Goal: Task Accomplishment & Management: Complete application form

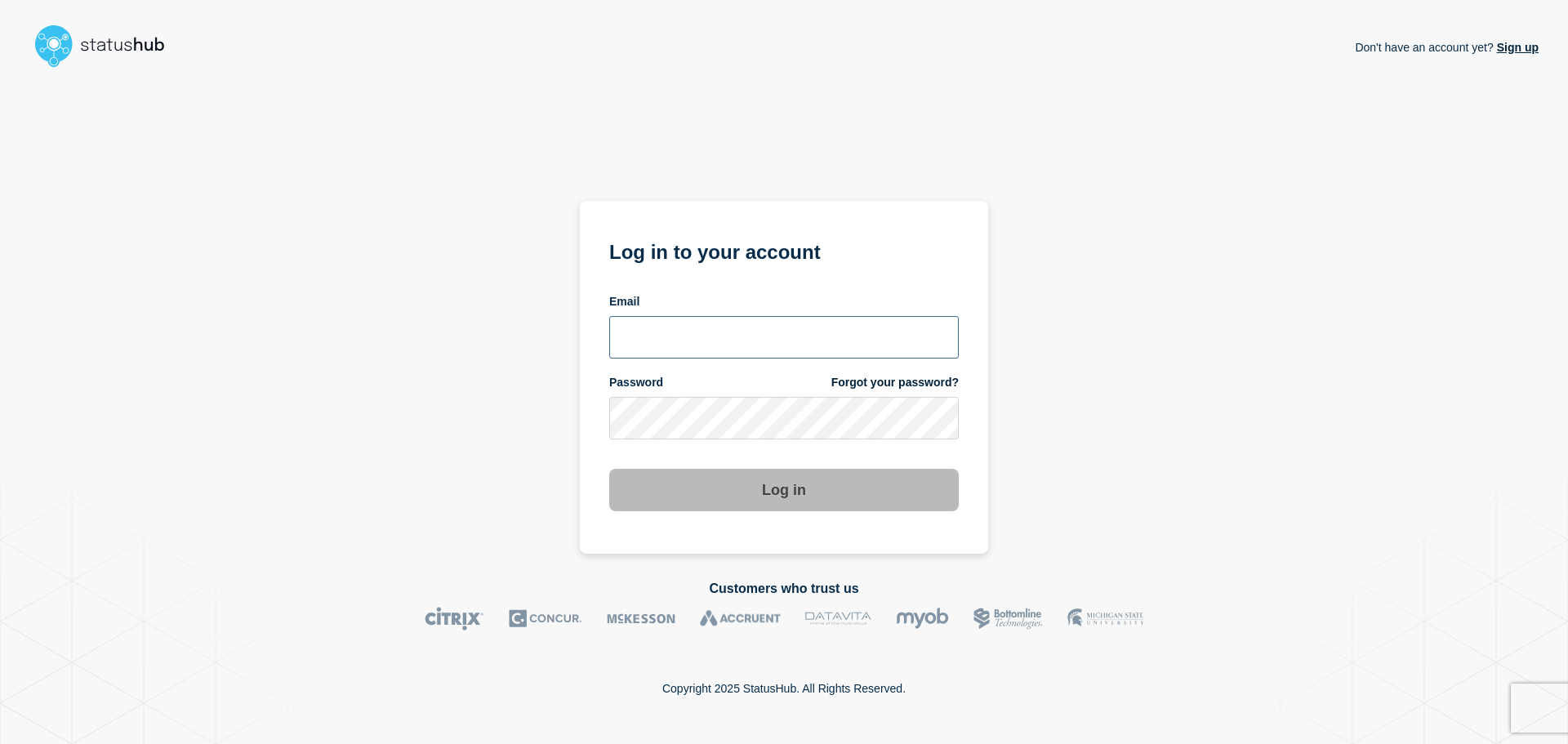
click at [671, 331] on input "email input" at bounding box center [784, 337] width 350 height 42
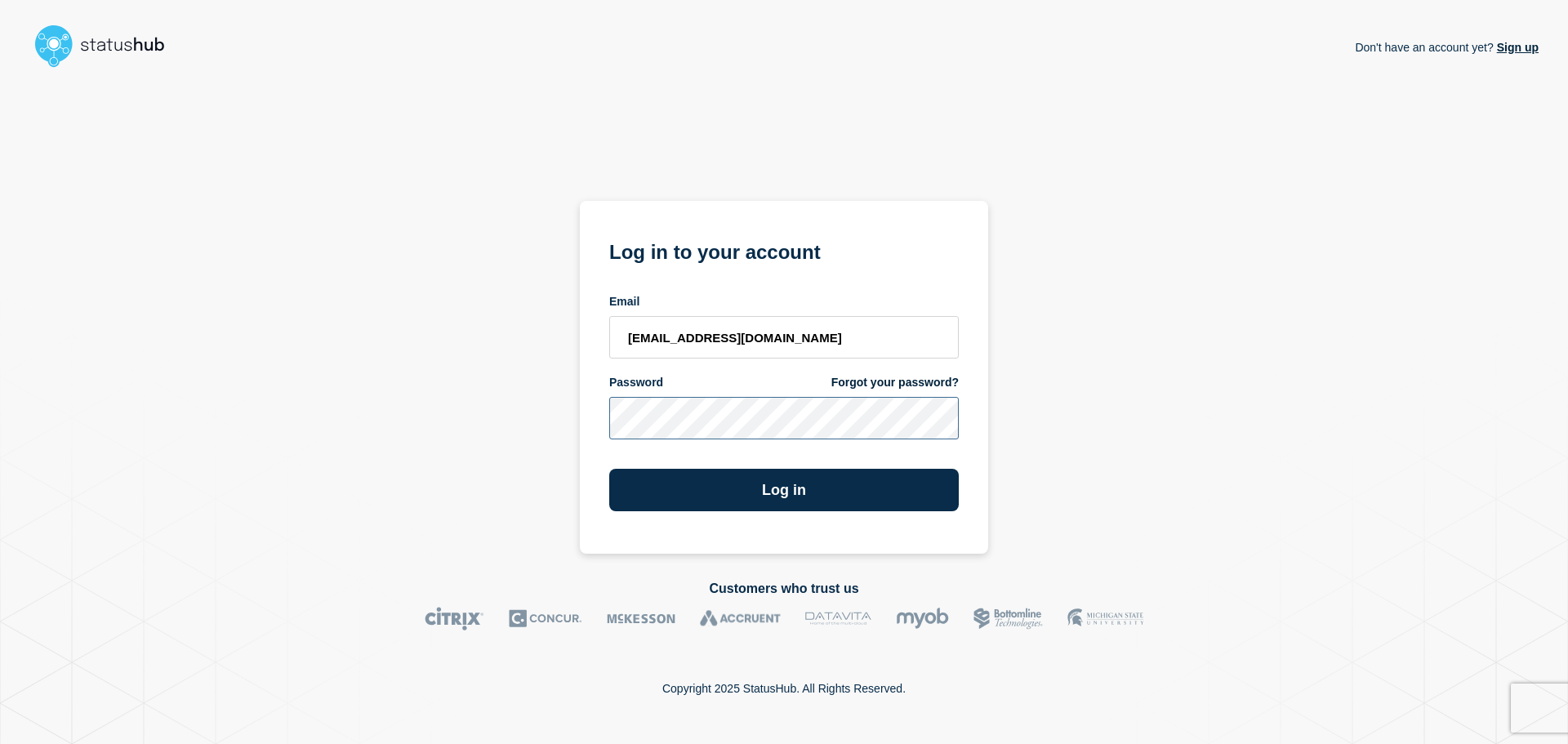
click at [609, 468] on button "Log in" at bounding box center [784, 490] width 350 height 42
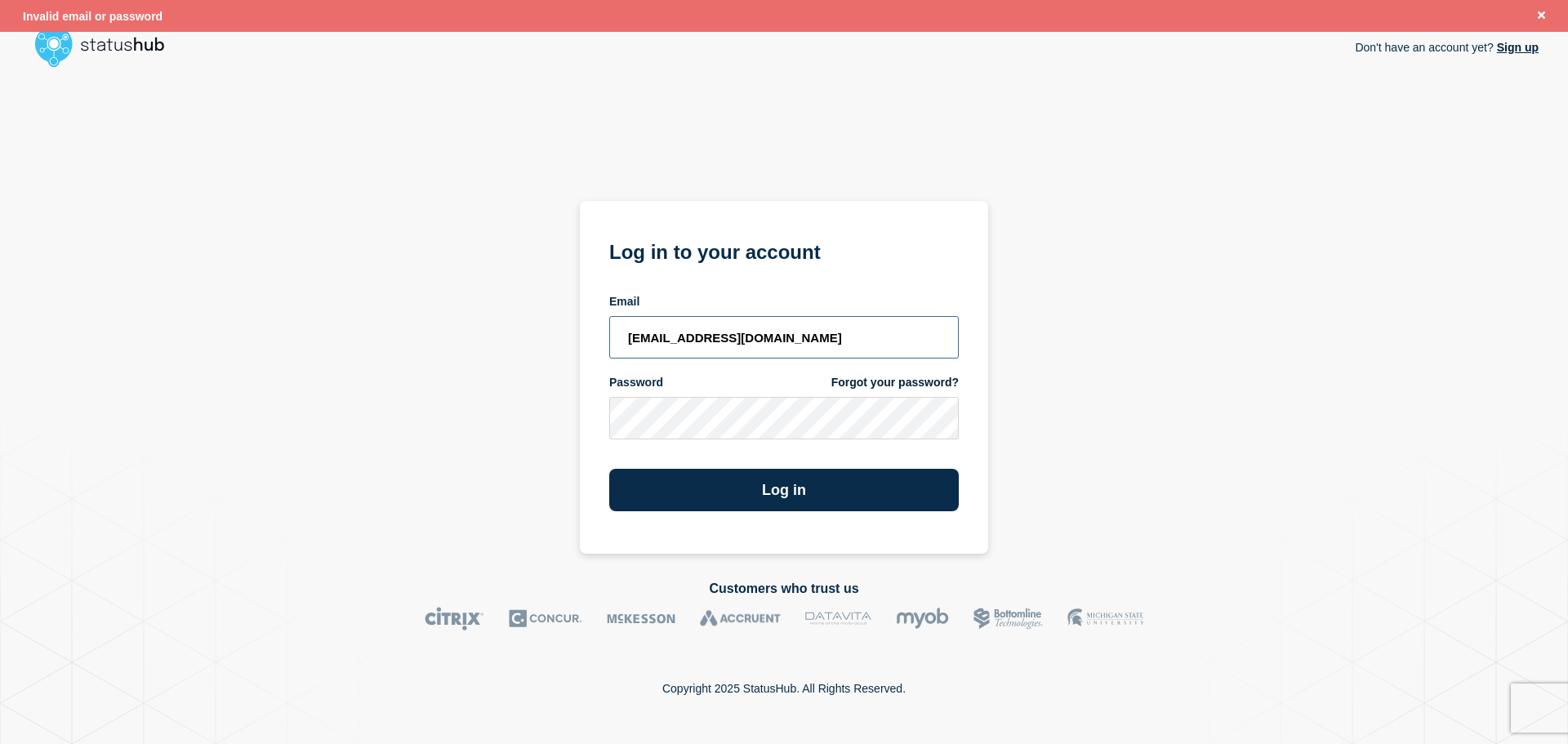
click at [617, 334] on input "[EMAIL_ADDRESS][DOMAIN_NAME]" at bounding box center [784, 337] width 350 height 42
click at [466, 413] on div "Don't have an account yet? Sign up Log in to your account Email [EMAIL_ADDRESS]…" at bounding box center [784, 313] width 1509 height 479
click at [609, 468] on button "Log in" at bounding box center [784, 490] width 350 height 42
click at [634, 338] on input "[EMAIL_ADDRESS][DOMAIN_NAME]" at bounding box center [784, 337] width 350 height 42
click at [763, 498] on button "Log in" at bounding box center [784, 490] width 350 height 42
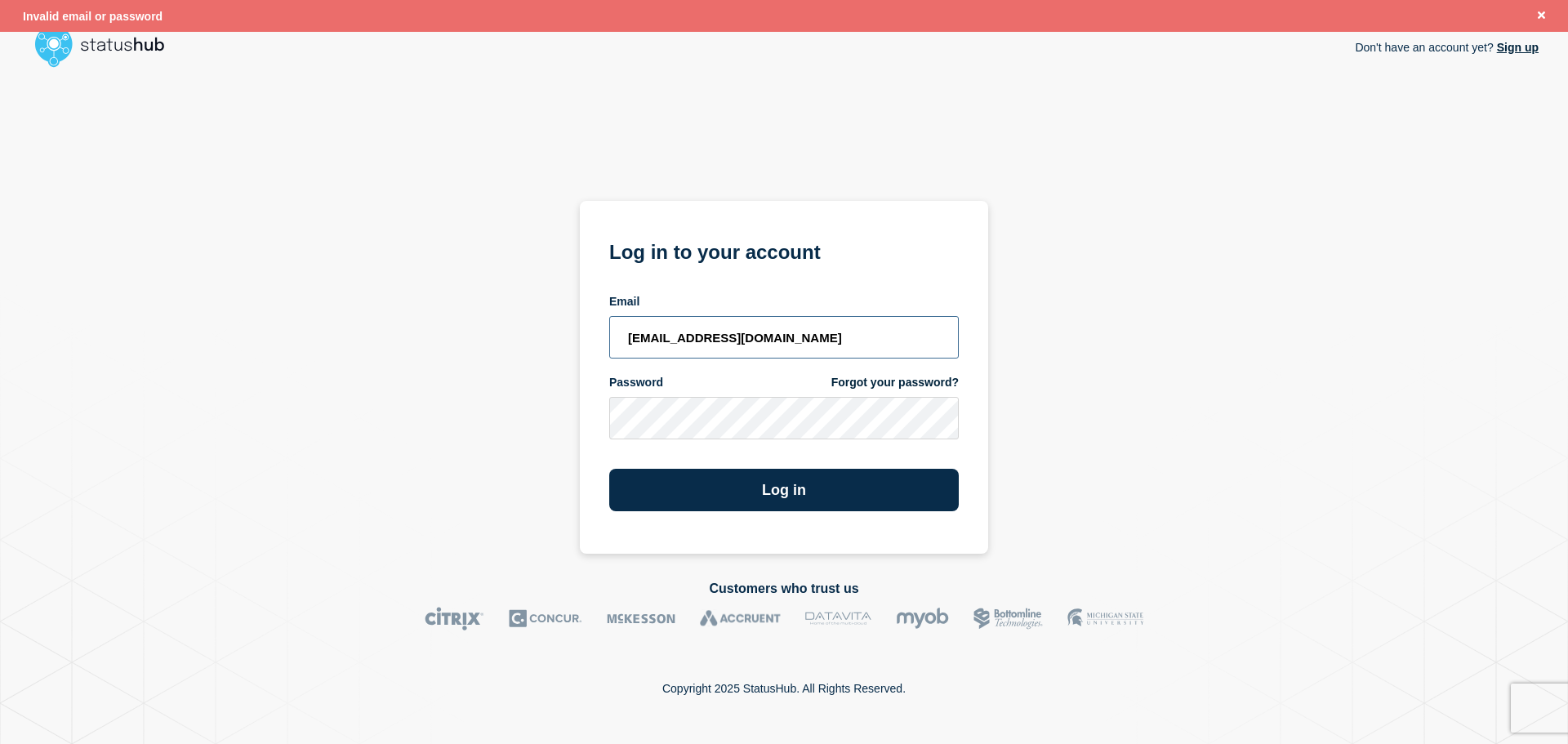
drag, startPoint x: 692, startPoint y: 332, endPoint x: 521, endPoint y: 332, distance: 171.0
click at [521, 332] on div "Don't have an account yet? Sign up Log in to your account Email [EMAIL_ADDRESS]…" at bounding box center [784, 313] width 1509 height 479
type input "[EMAIL_ADDRESS][DOMAIN_NAME]"
click at [819, 484] on button "Log in" at bounding box center [784, 490] width 350 height 42
click at [545, 422] on div "Don't have an account yet? Sign up Log in to your account Email [EMAIL_ADDRESS]…" at bounding box center [784, 313] width 1509 height 479
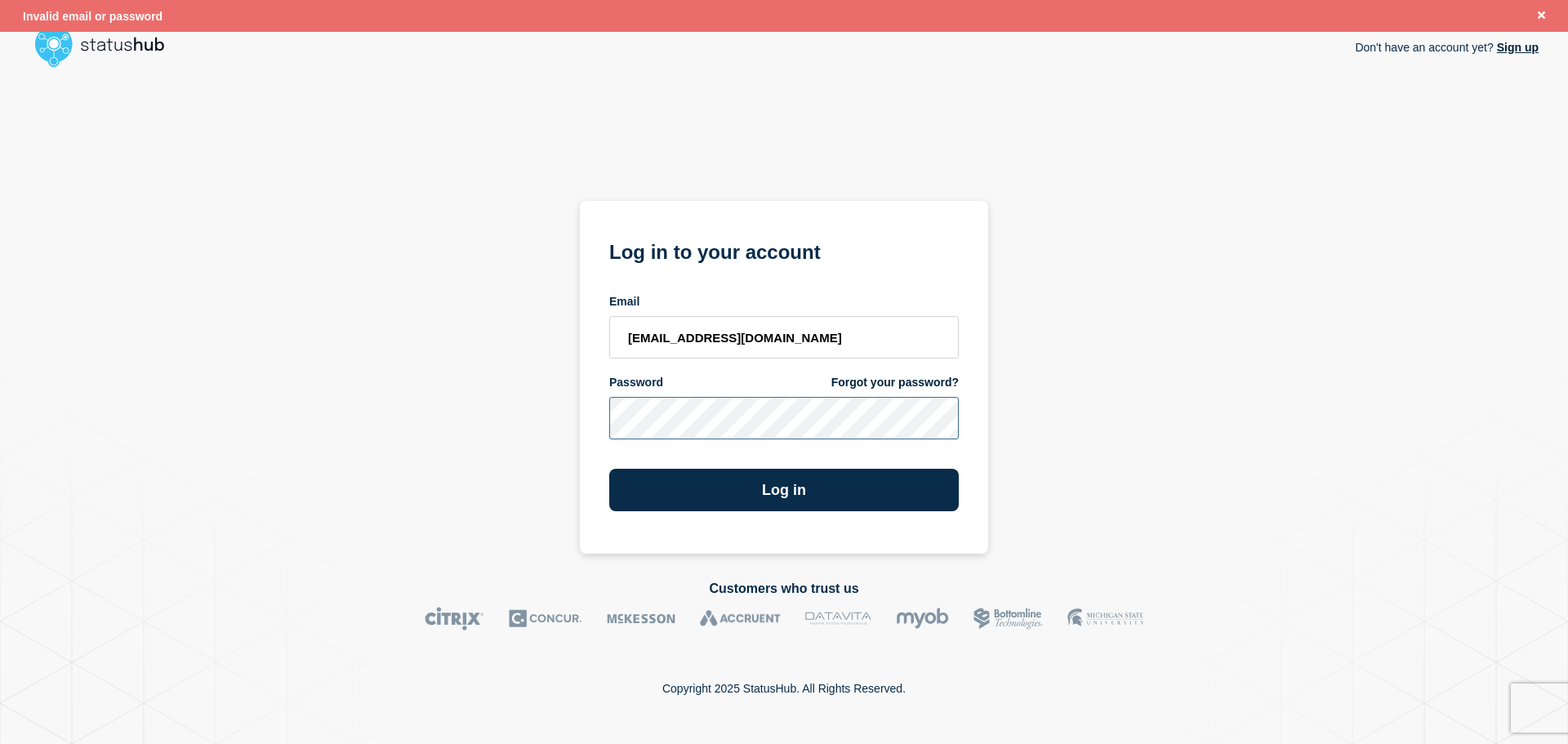
click at [609, 468] on button "Log in" at bounding box center [784, 490] width 350 height 42
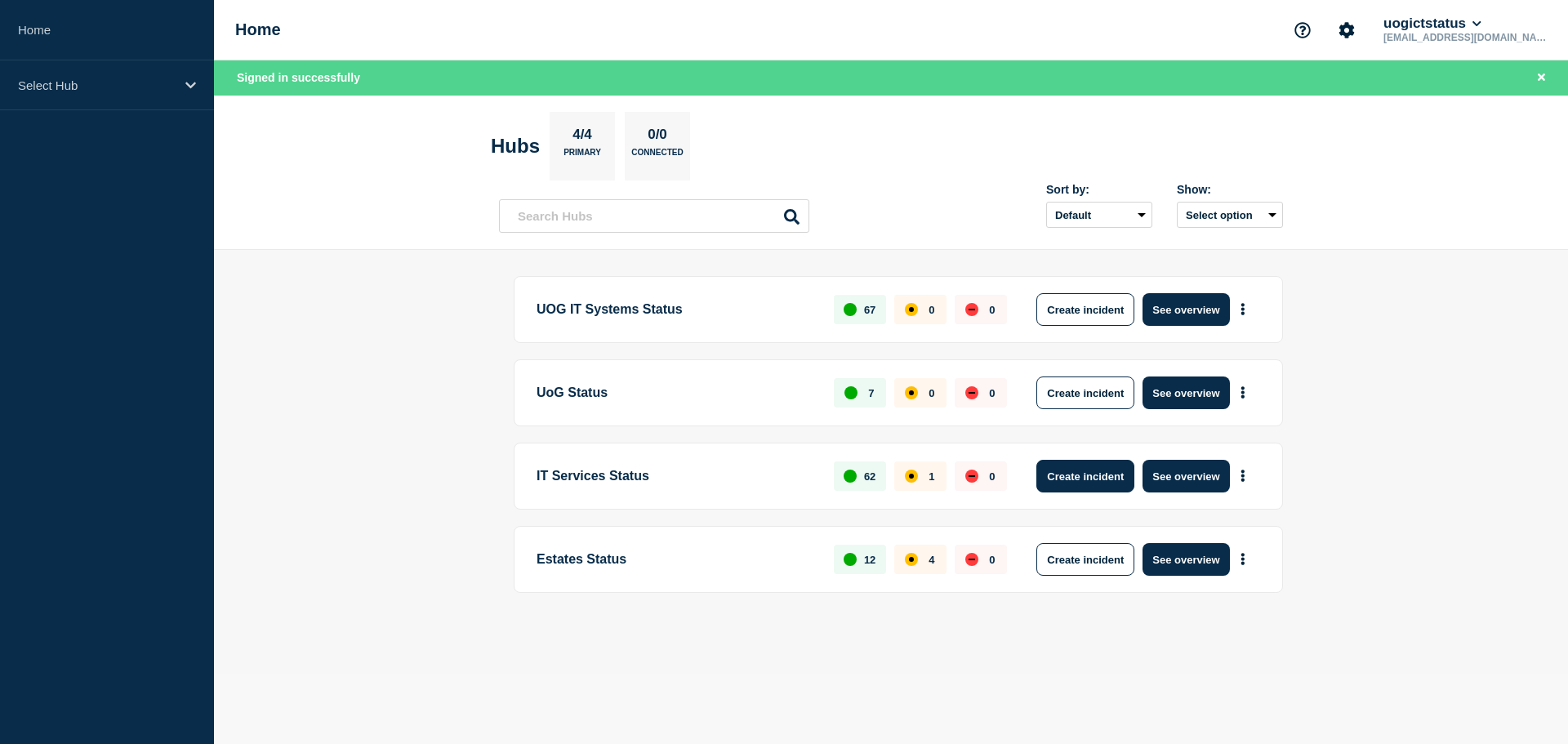
click at [1102, 485] on button "Create incident" at bounding box center [1085, 476] width 98 height 33
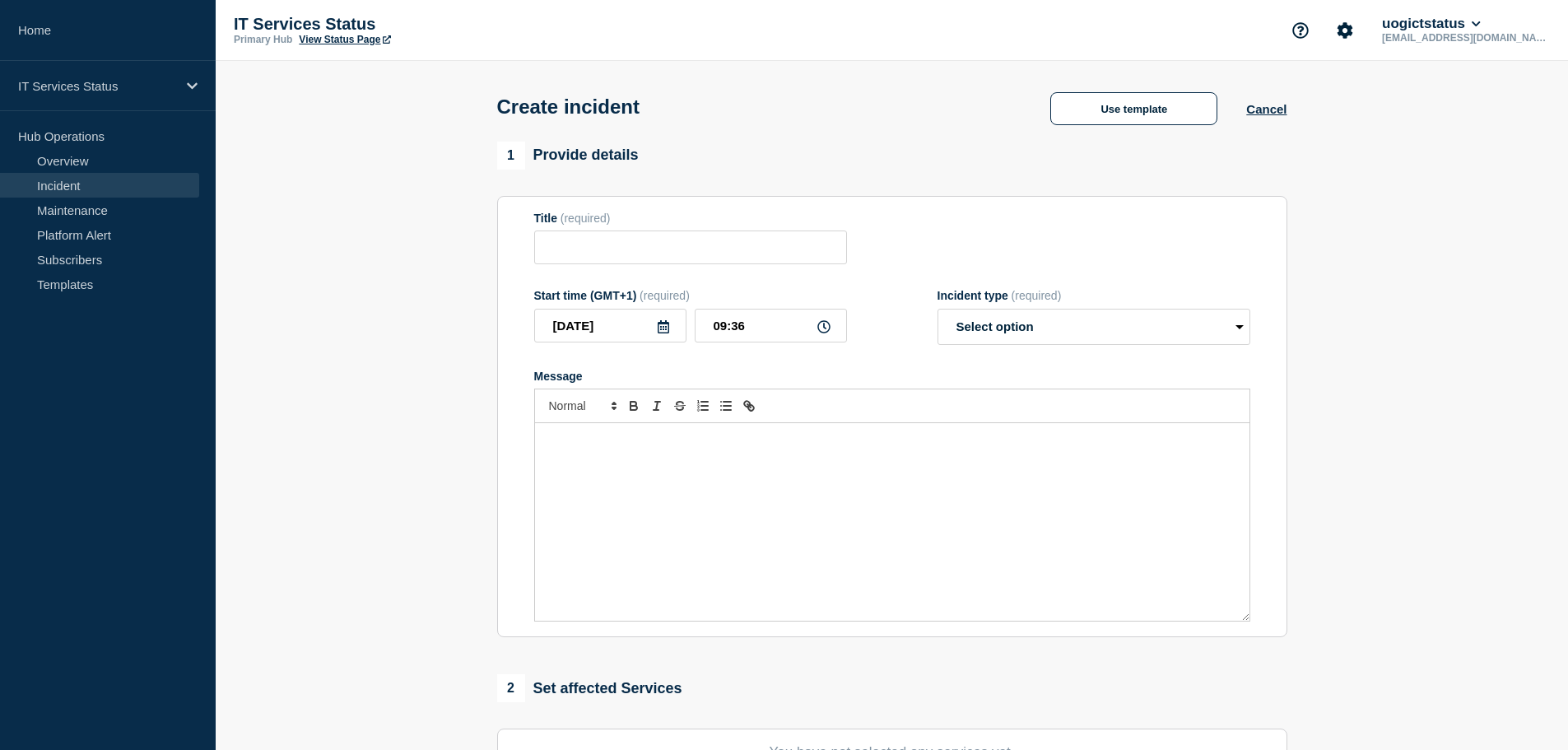
click at [685, 511] on div "Message" at bounding box center [891, 522] width 714 height 198
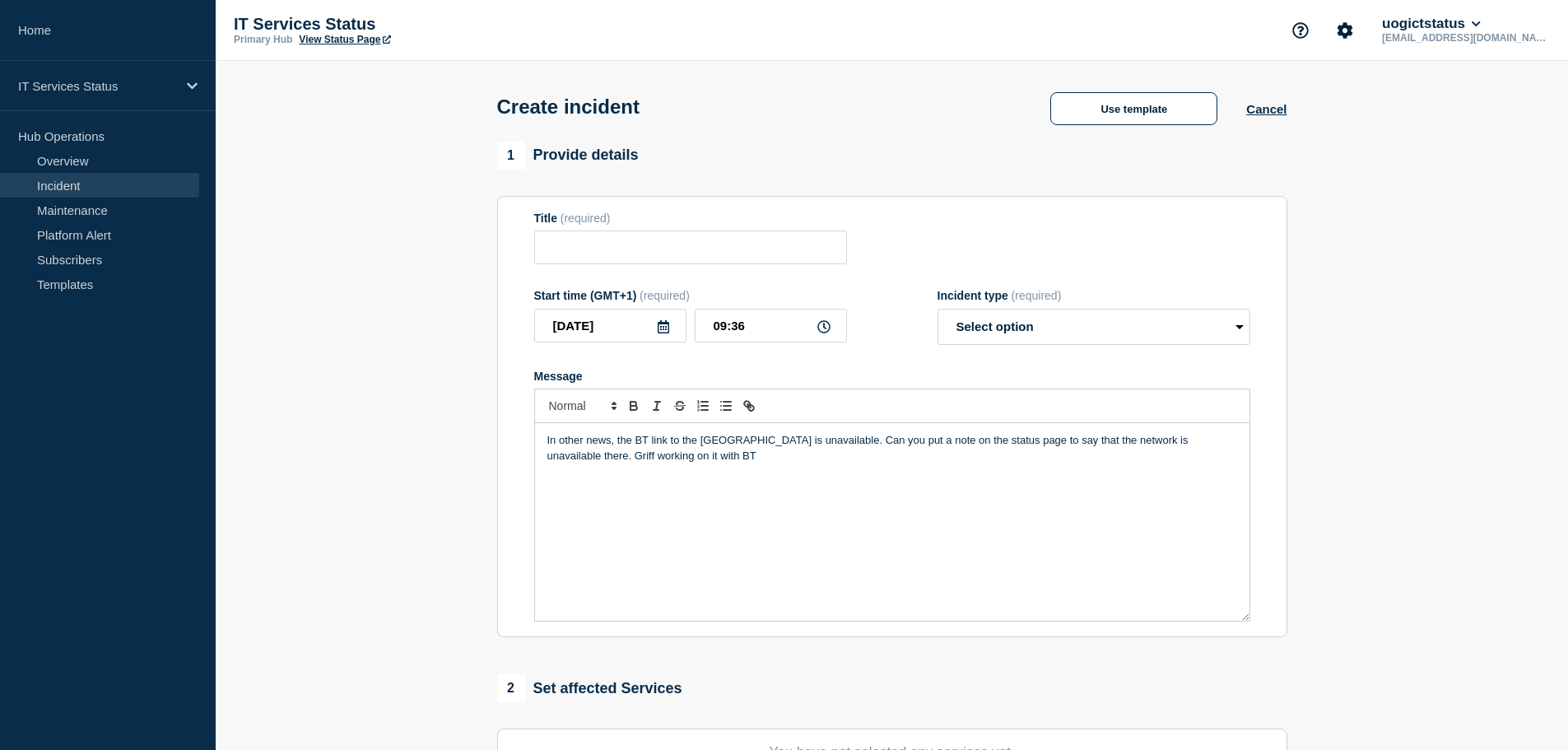
click at [544, 442] on div "In other news, the BT link to the Sports Arena is unavailable. Can you put a no…" at bounding box center [891, 522] width 714 height 198
click at [610, 248] on input "Title" at bounding box center [690, 247] width 312 height 34
type input "Sports Arena Network Unavailable"
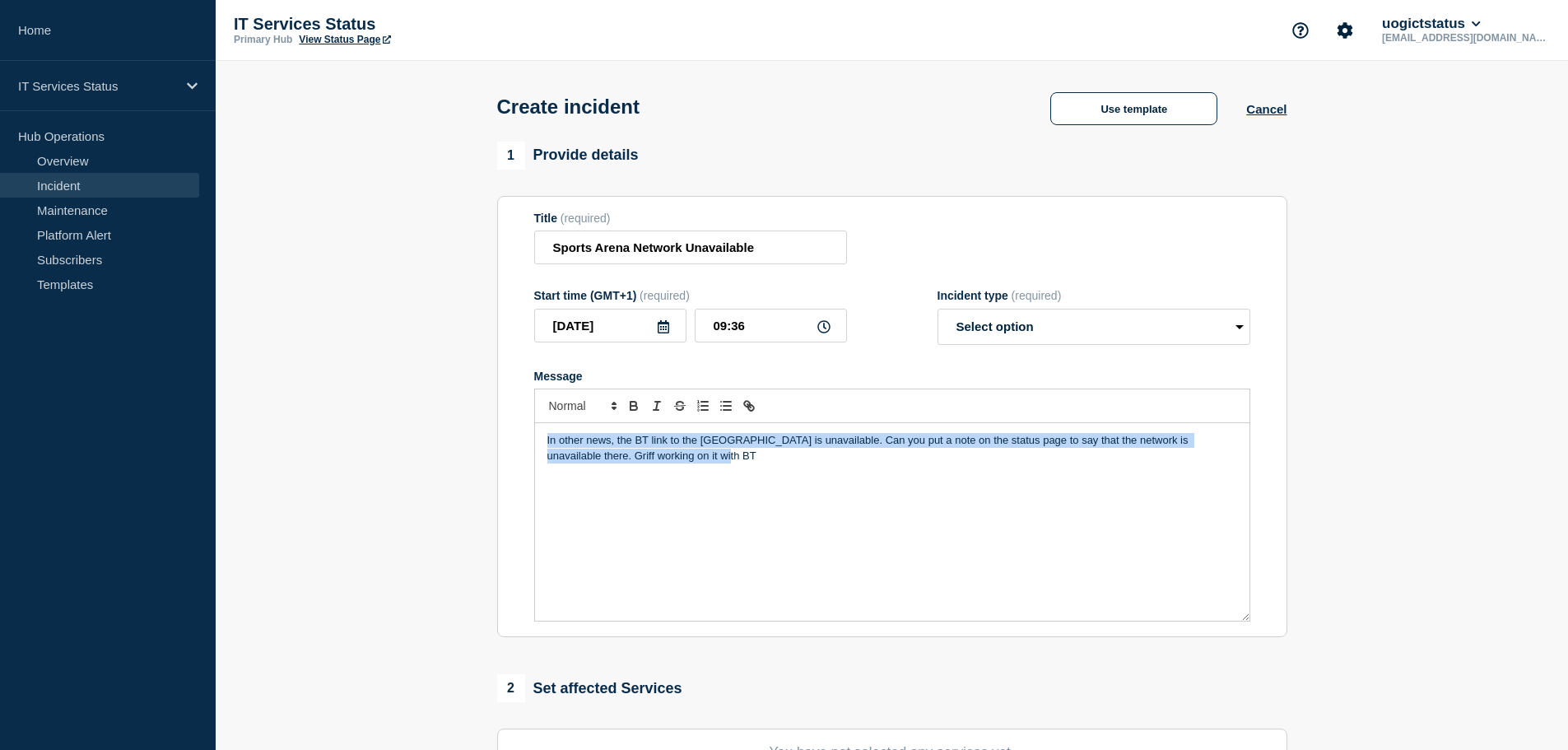
drag, startPoint x: 677, startPoint y: 468, endPoint x: 542, endPoint y: 450, distance: 136.2
click at [542, 450] on div "In other news, the BT link to the Sports Arena is unavailable. Can you put a no…" at bounding box center [891, 522] width 714 height 198
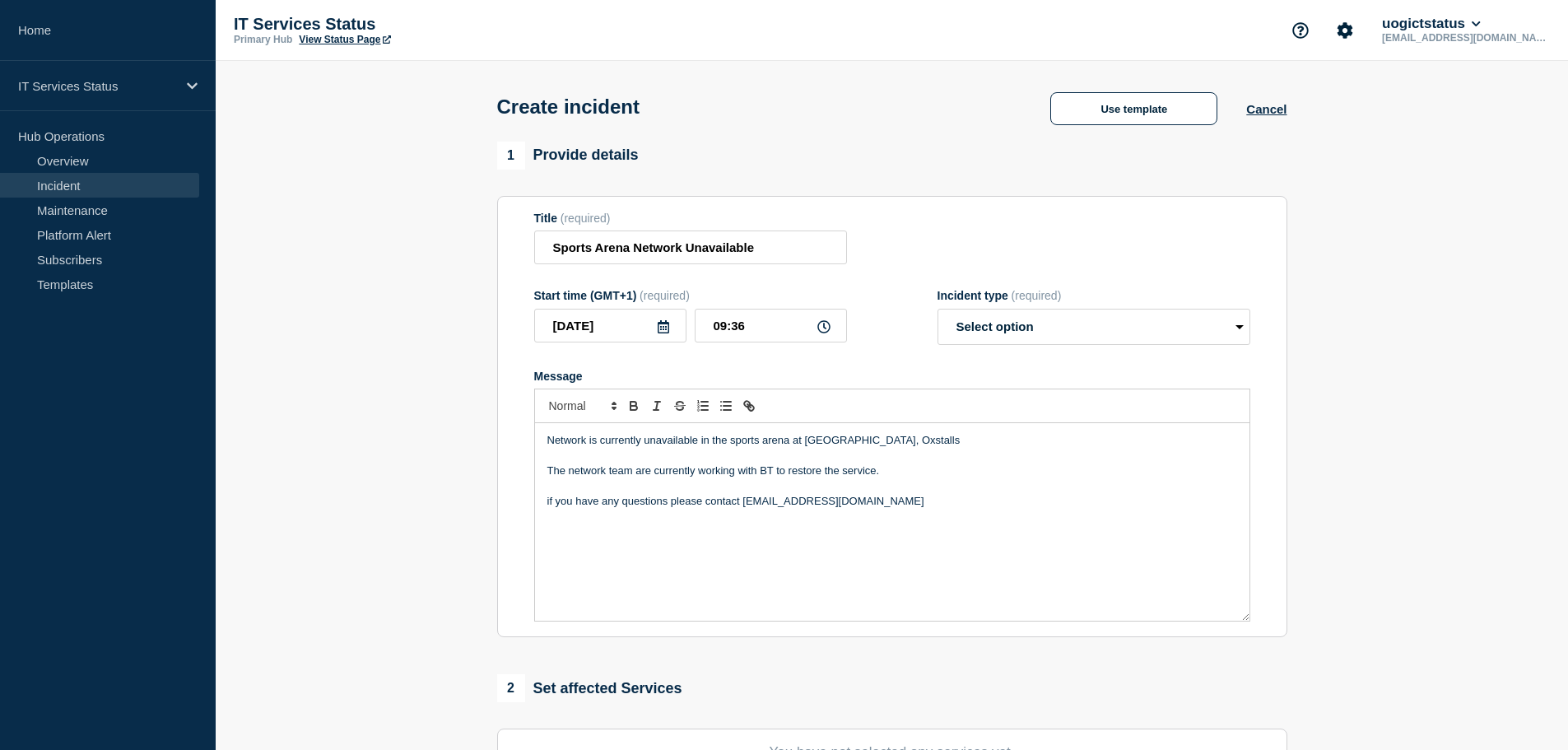
click at [543, 502] on div "Network is currently unavailable in the sports arena at Plock Court, Oxstalls T…" at bounding box center [891, 522] width 714 height 198
click at [1048, 333] on select "Select option Investigating Identified Monitoring" at bounding box center [1093, 327] width 312 height 37
select select "investigating"
click at [937, 312] on select "Select option Investigating Identified Monitoring" at bounding box center [1093, 327] width 312 height 37
click at [889, 199] on div "1 Provide details Title (required) Sports Arena Network Unavailable Start time …" at bounding box center [891, 390] width 790 height 497
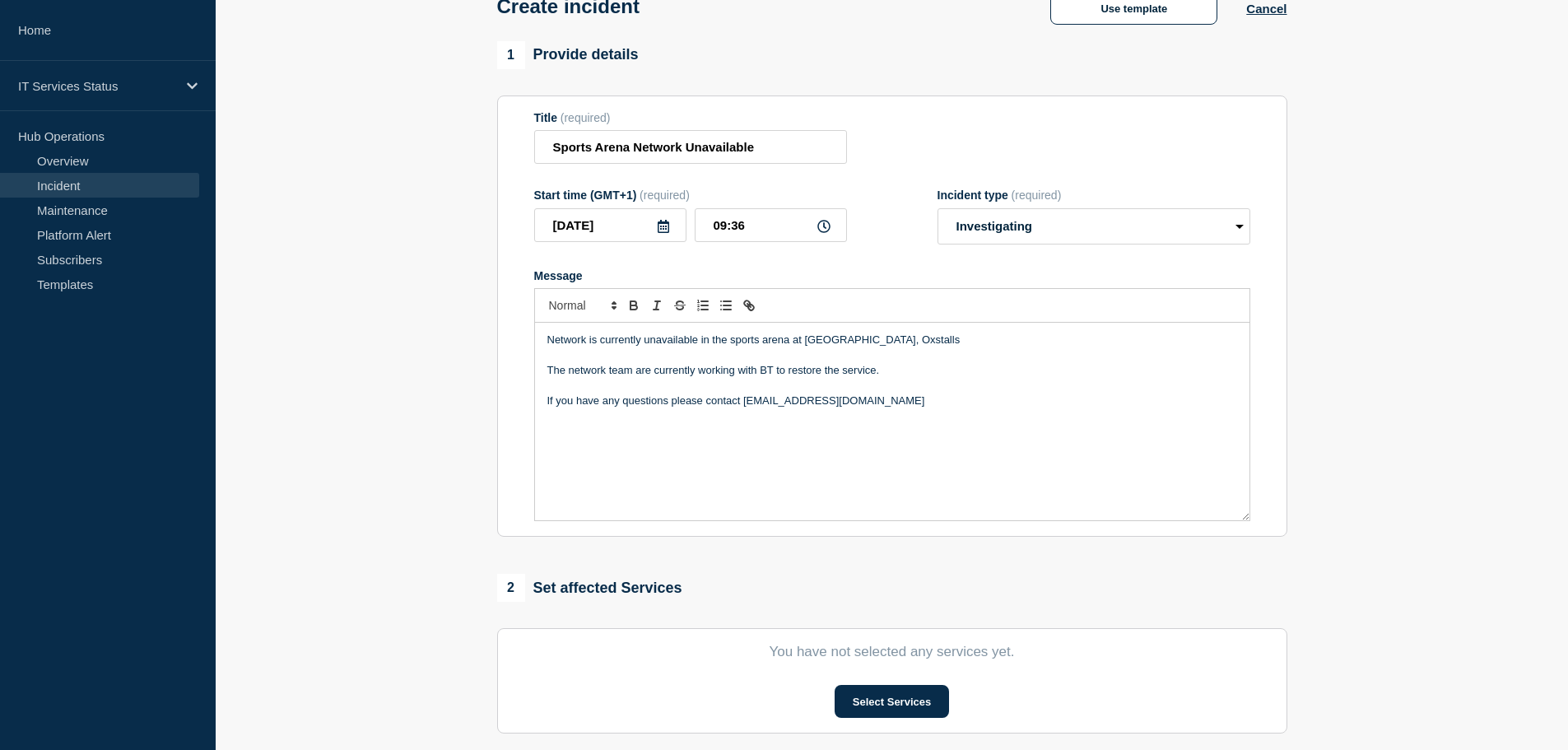
scroll to position [403, 0]
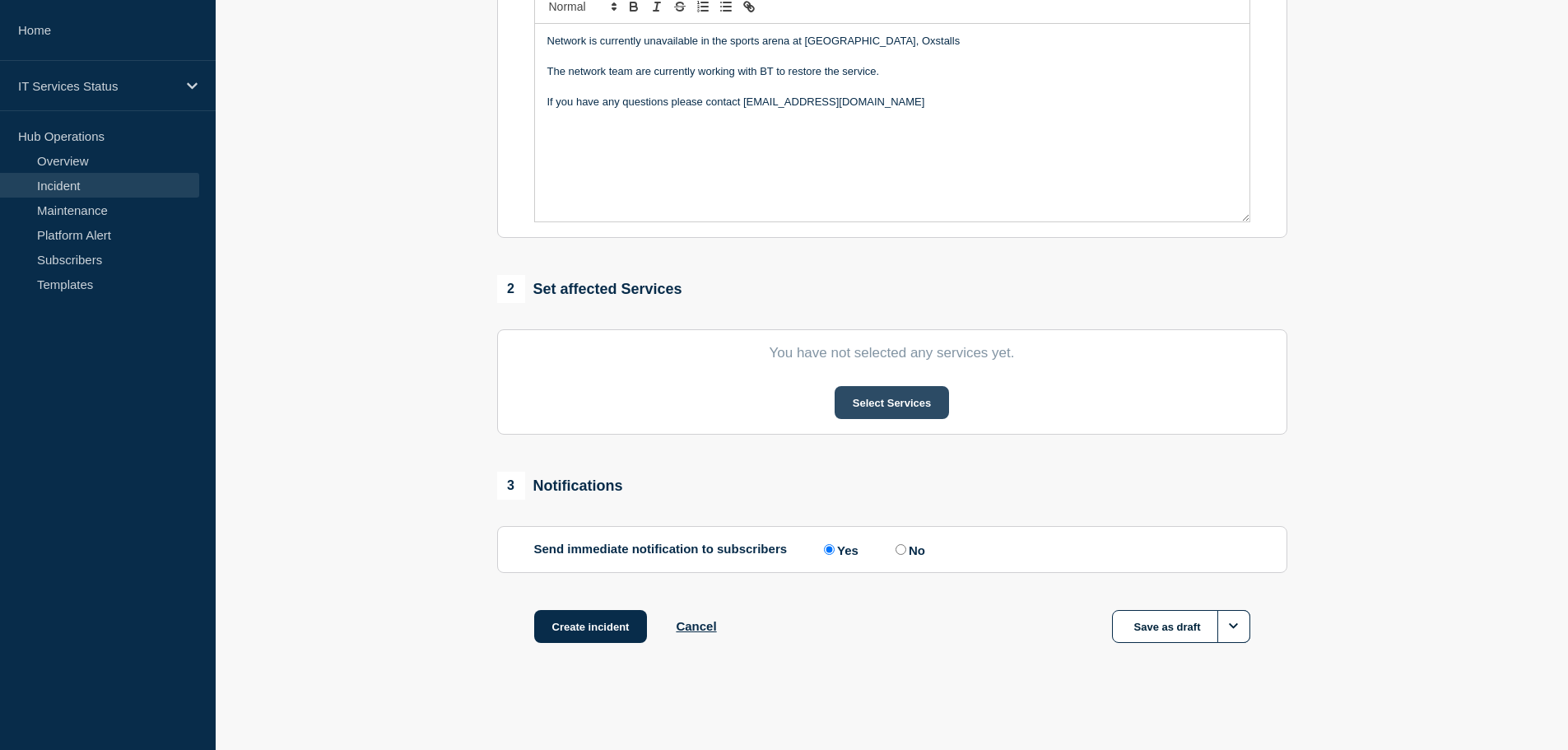
click at [868, 414] on button "Select Services" at bounding box center [891, 403] width 115 height 33
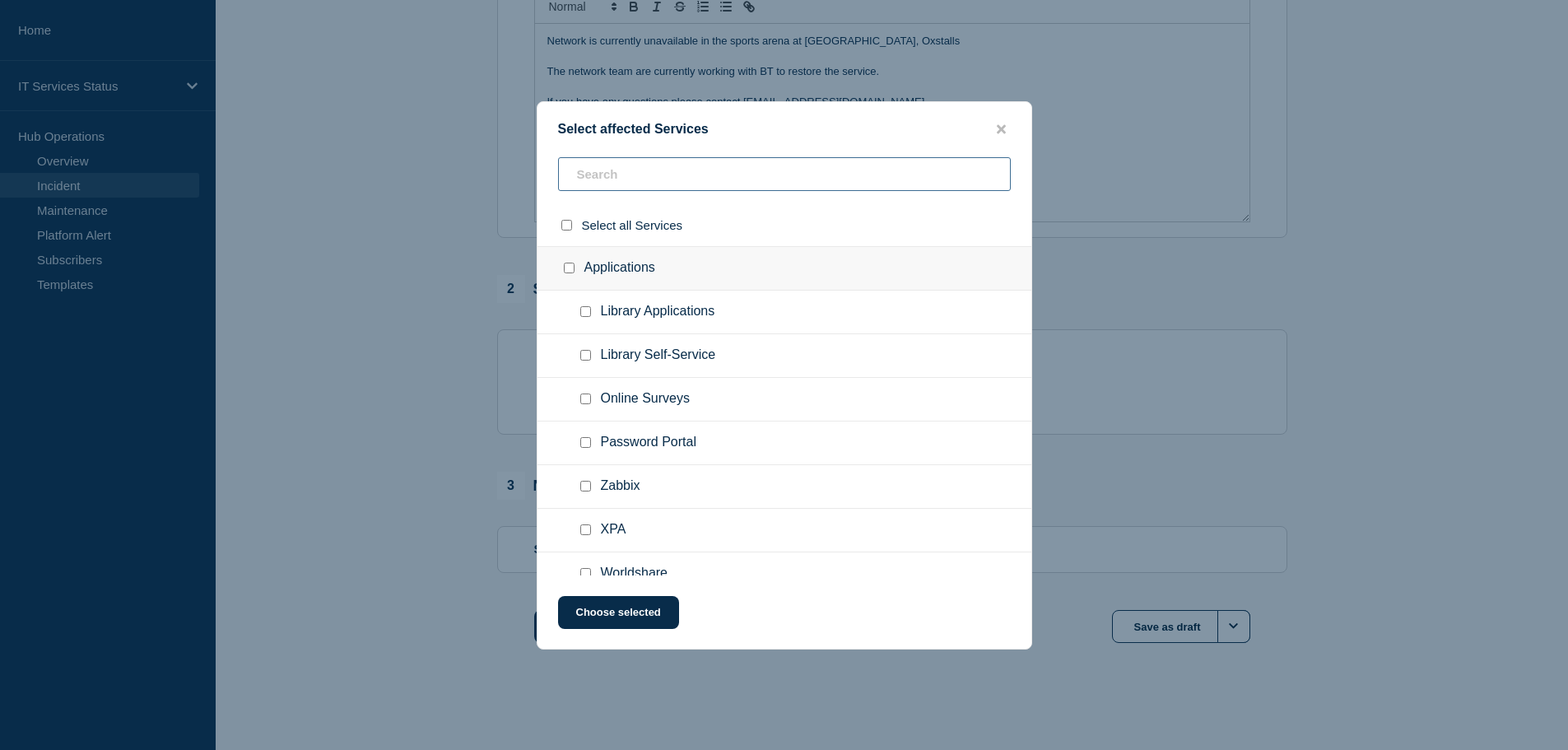
click at [615, 173] on input "text" at bounding box center [784, 174] width 452 height 34
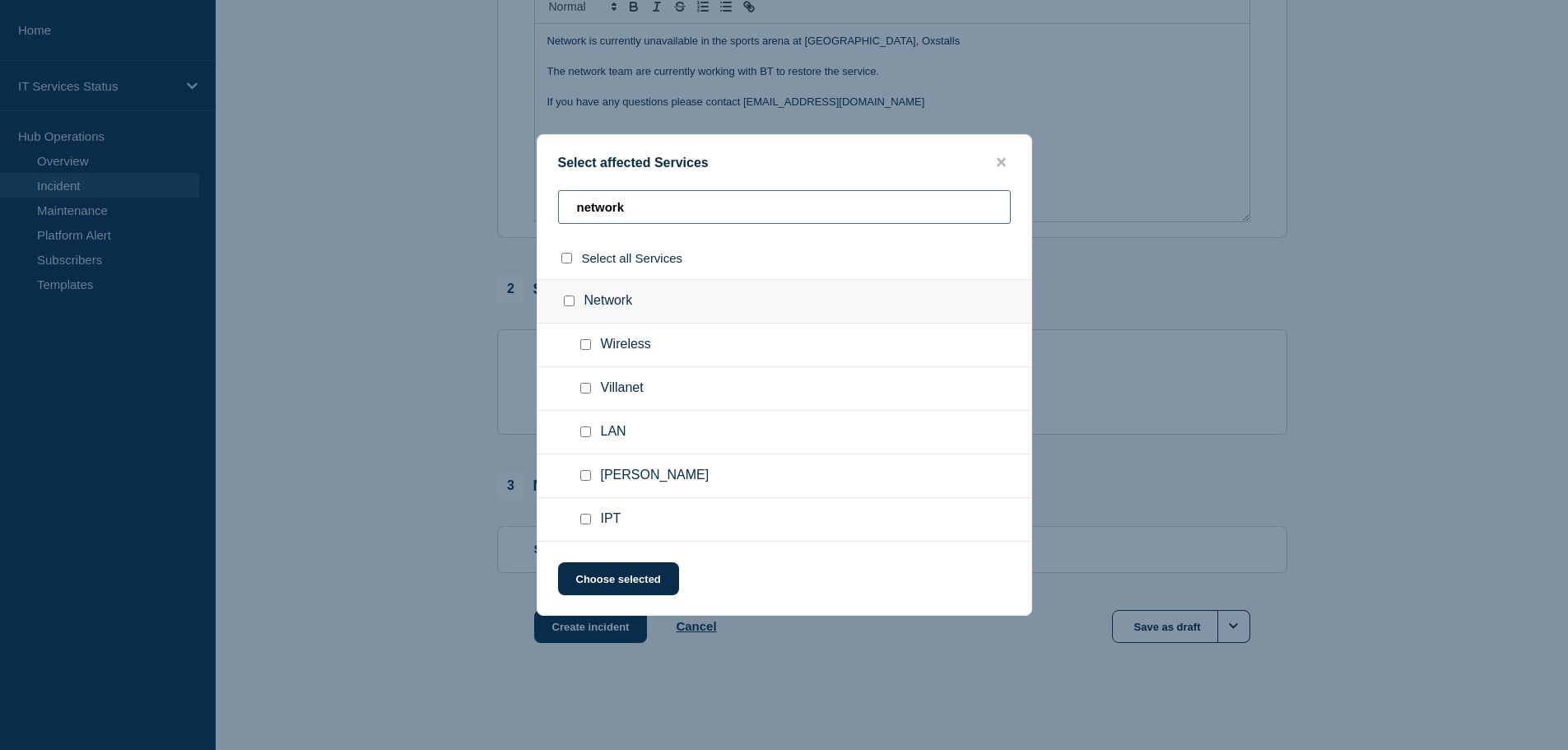
type input "network"
click at [584, 350] on input "Wireless checkbox" at bounding box center [585, 344] width 11 height 11
checkbox input "true"
click at [586, 433] on input "LAN checkbox" at bounding box center [585, 431] width 11 height 11
checkbox input "true"
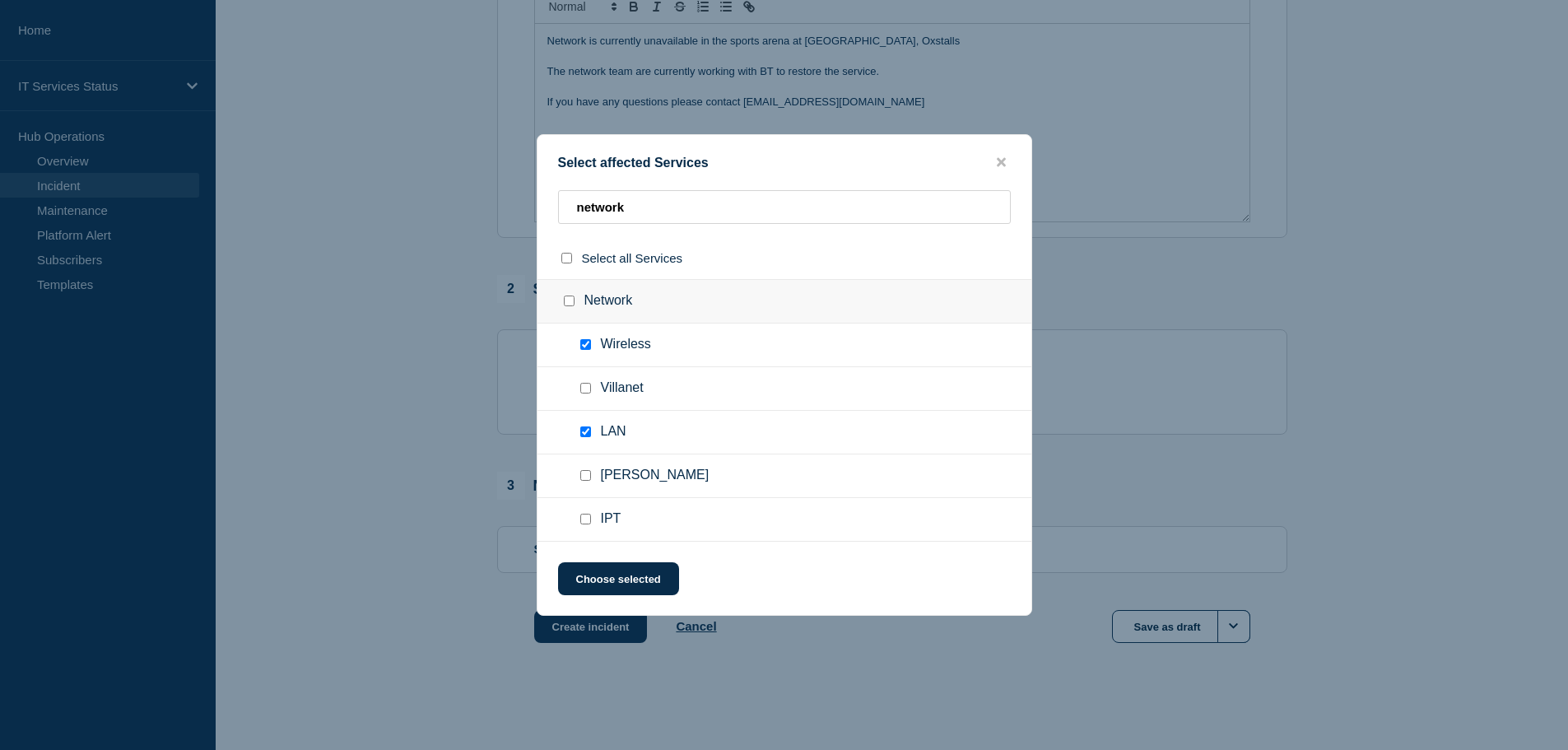
click at [587, 475] on input "JANET checkbox" at bounding box center [585, 475] width 11 height 11
click at [585, 477] on input "JANET checkbox" at bounding box center [585, 475] width 11 height 11
checkbox input "false"
click at [633, 579] on button "Choose selected" at bounding box center [618, 578] width 121 height 33
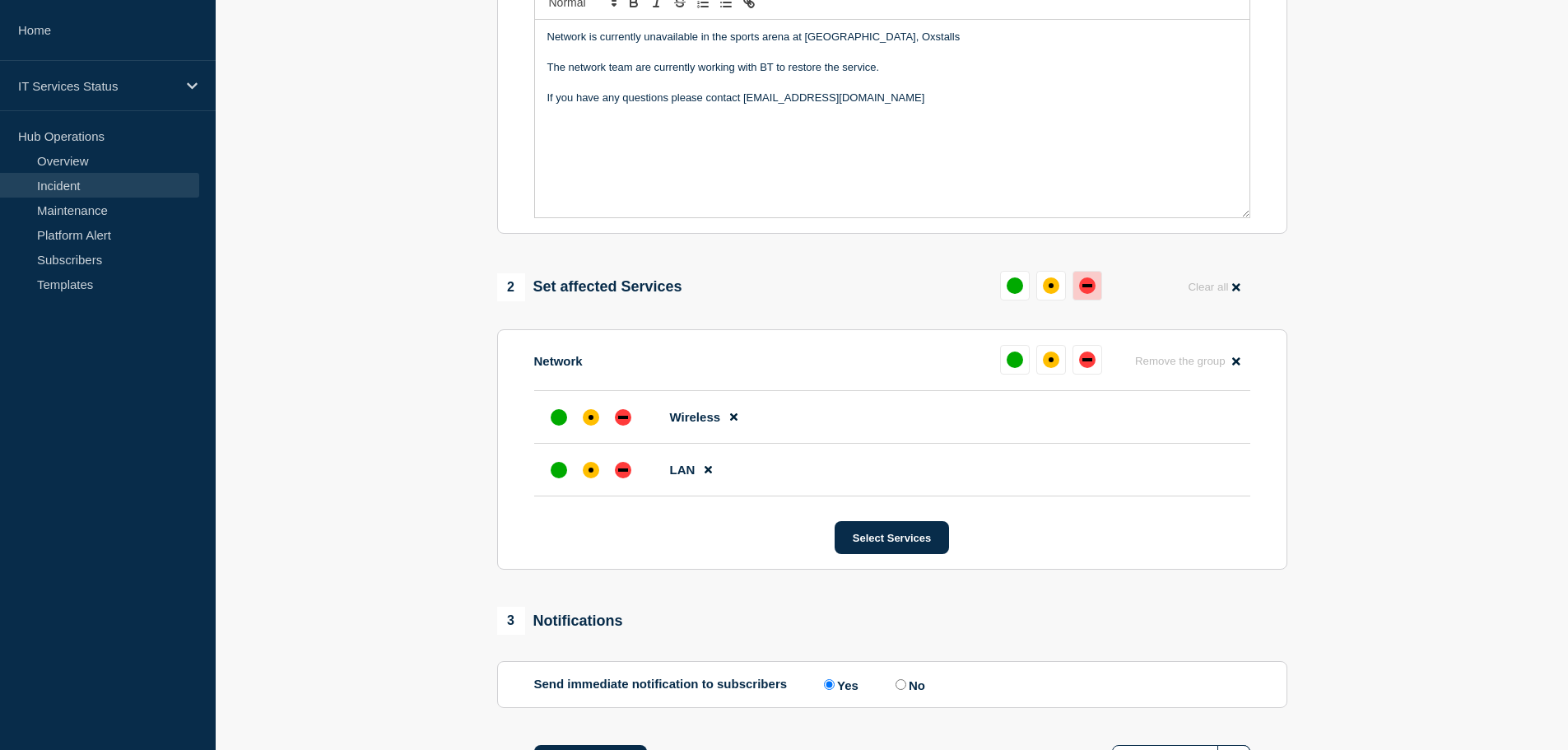
click at [1094, 292] on div "down" at bounding box center [1087, 285] width 16 height 16
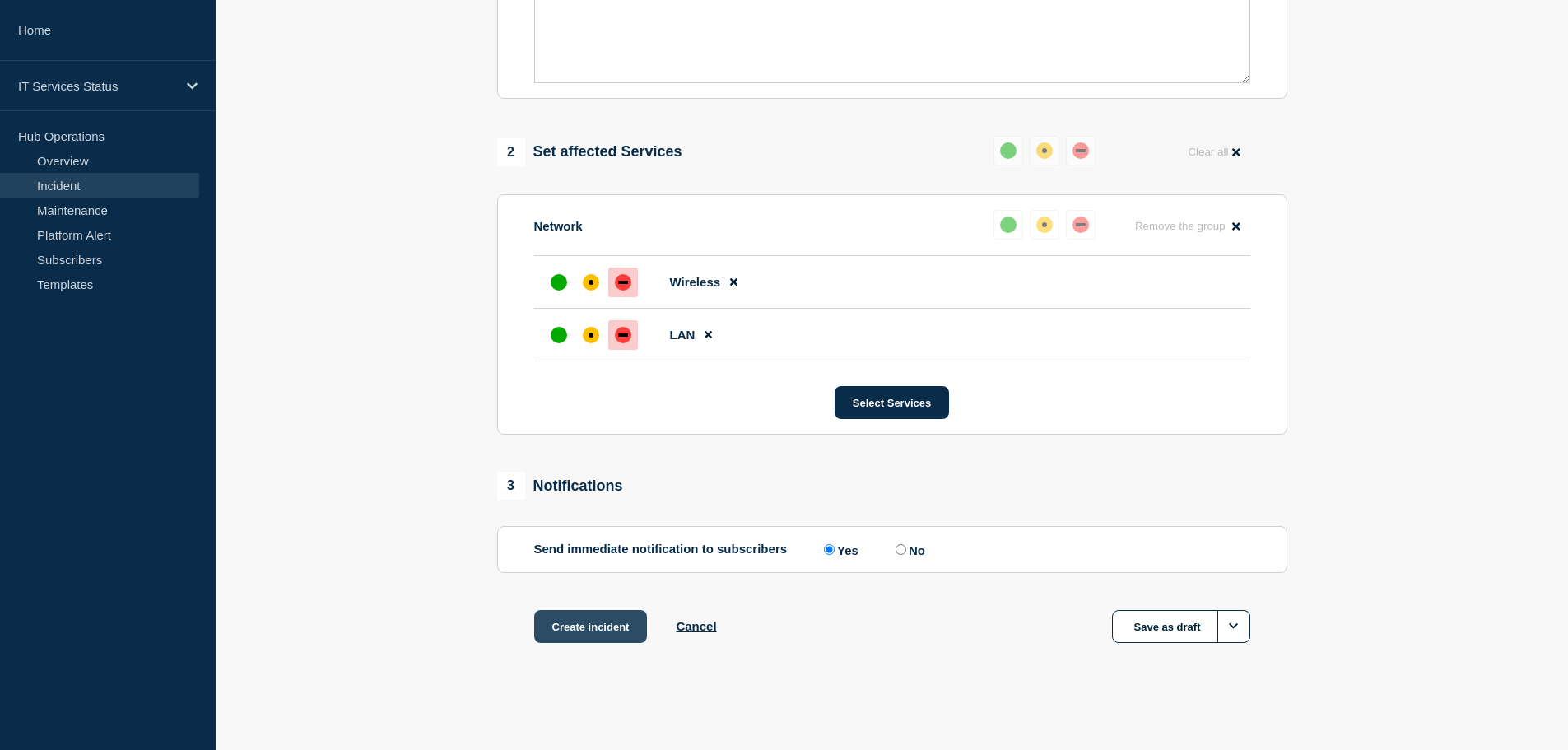
click at [605, 624] on button "Create incident" at bounding box center [591, 626] width 114 height 33
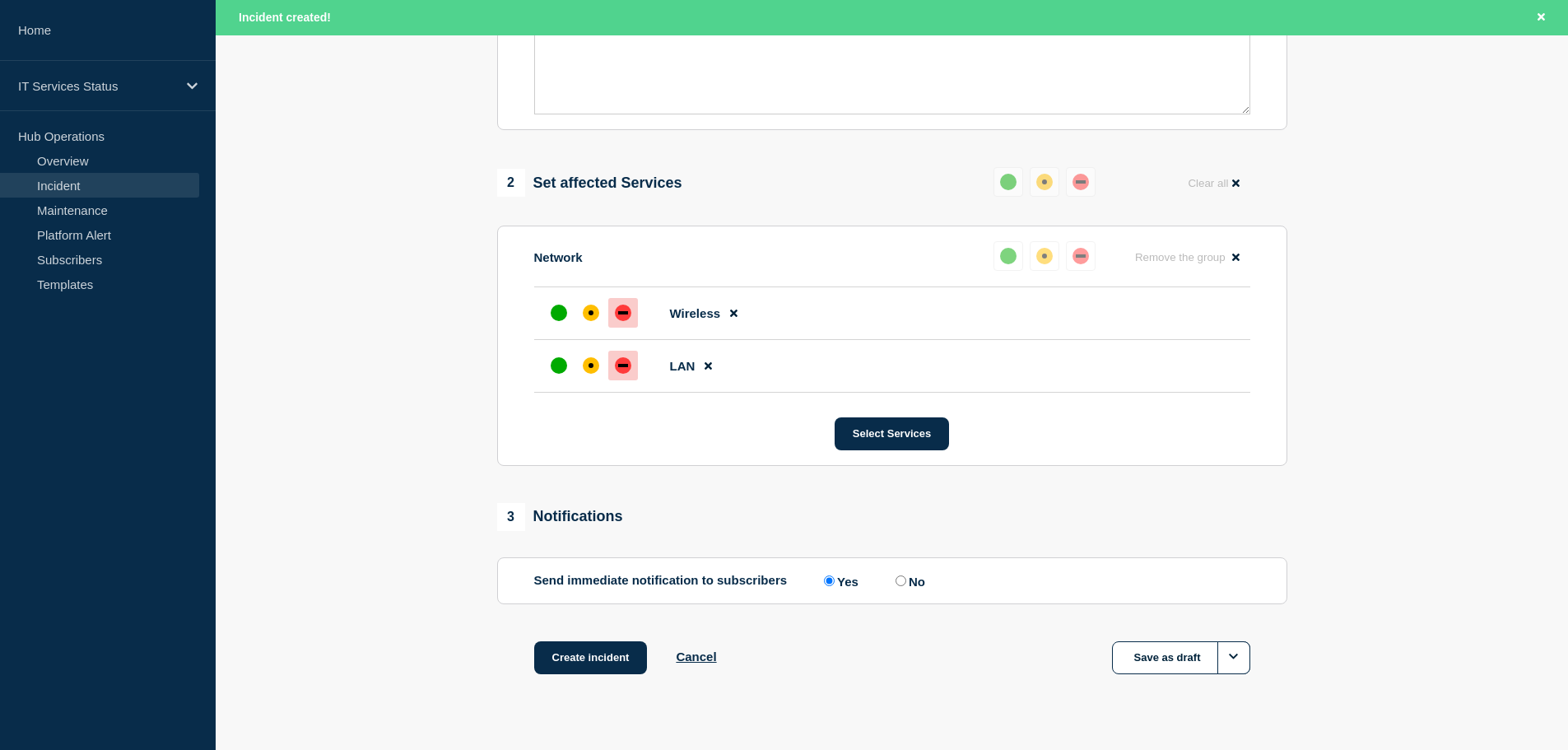
scroll to position [578, 0]
